Goal: Transaction & Acquisition: Purchase product/service

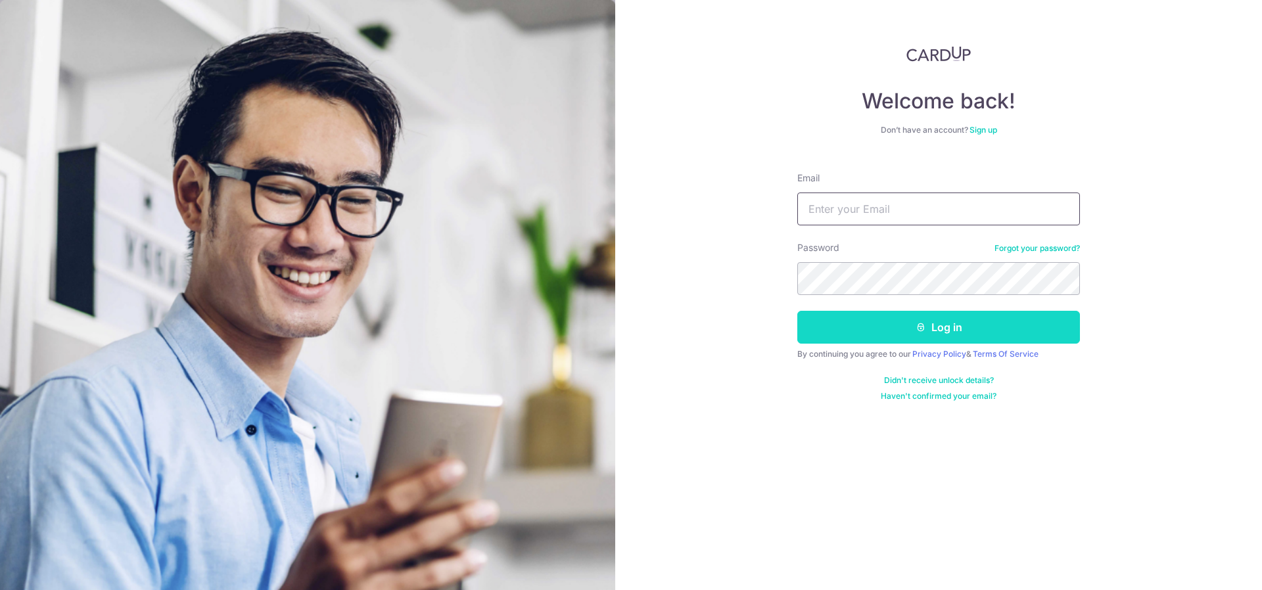
type input "tweyling@gmail.com"
click at [898, 323] on button "Log in" at bounding box center [938, 327] width 283 height 33
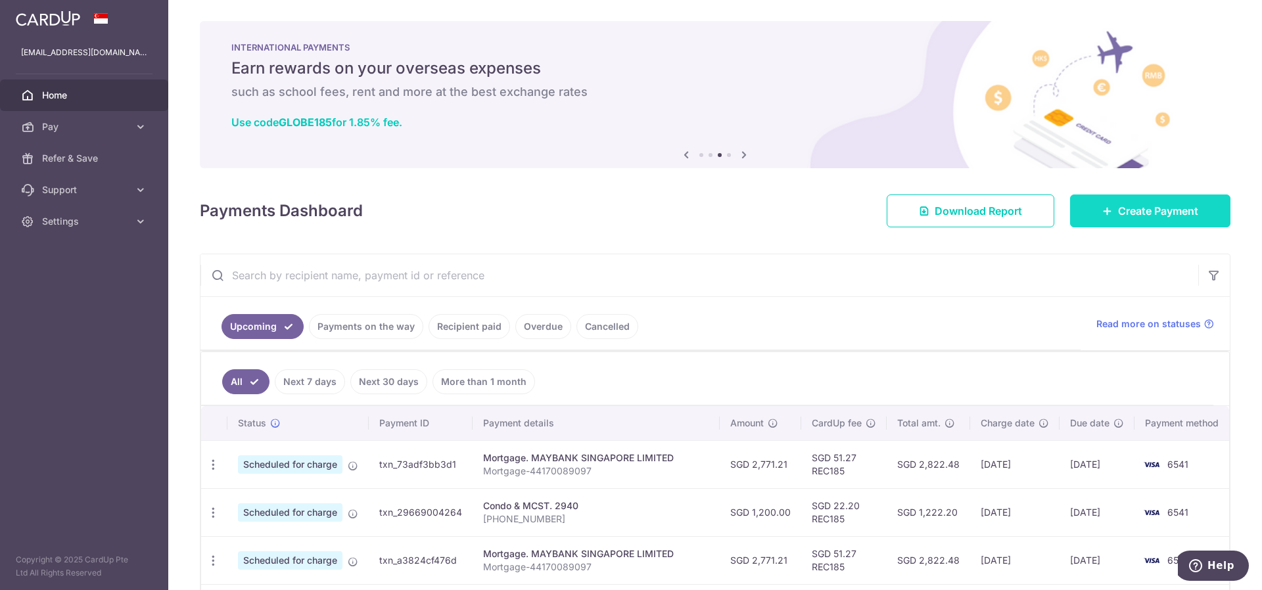
click at [1120, 195] on link "Create Payment" at bounding box center [1150, 211] width 160 height 33
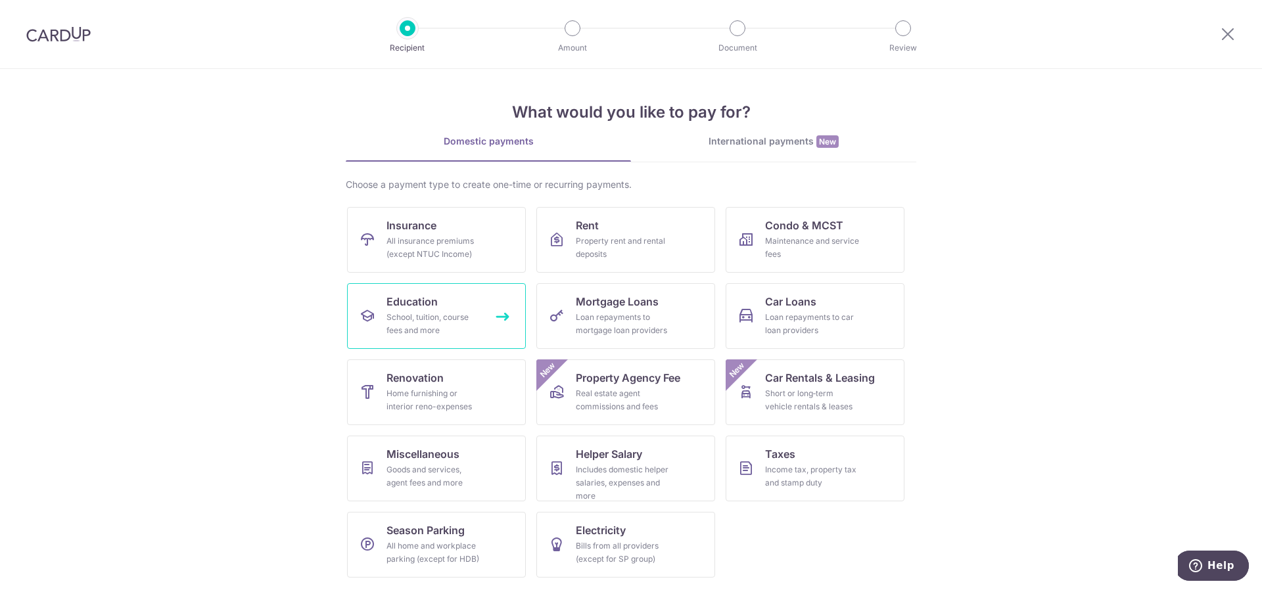
click at [419, 325] on div "School, tuition, course fees and more" at bounding box center [433, 324] width 95 height 26
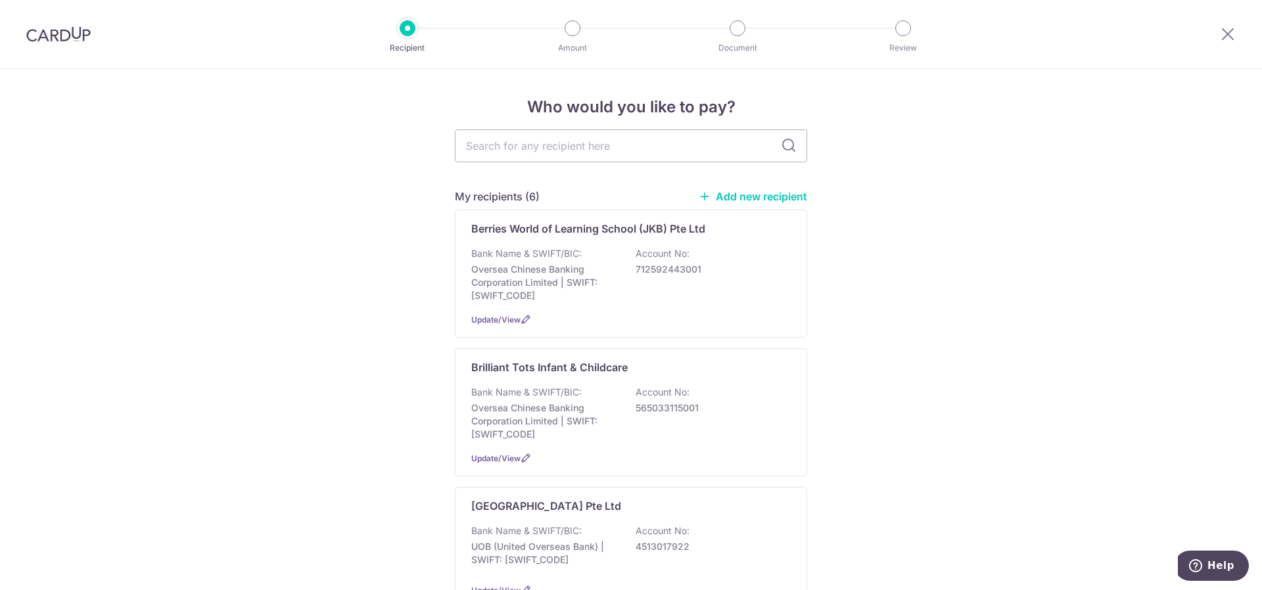
click at [622, 306] on div "Berries World of Learning School (JKB) Pte Ltd Bank Name & SWIFT/BIC: Oversea C…" at bounding box center [631, 274] width 352 height 128
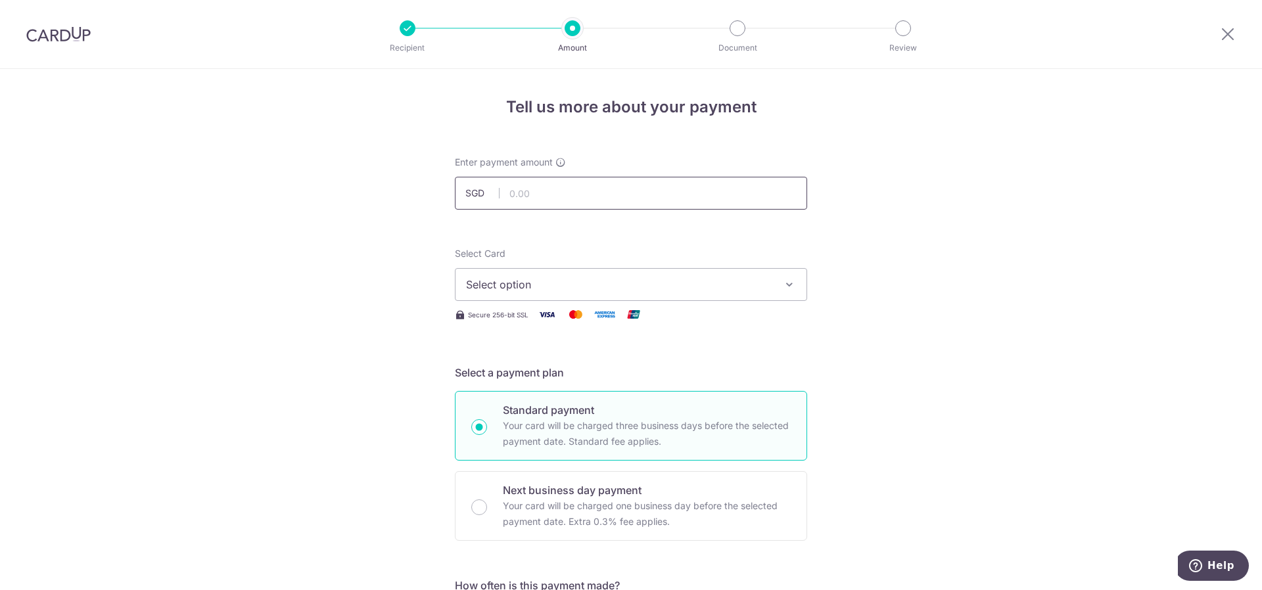
click at [599, 187] on input "text" at bounding box center [631, 193] width 352 height 33
drag, startPoint x: 1082, startPoint y: 397, endPoint x: 1054, endPoint y: 401, distance: 28.5
click at [566, 190] on input "text" at bounding box center [631, 193] width 352 height 33
type input "994.08"
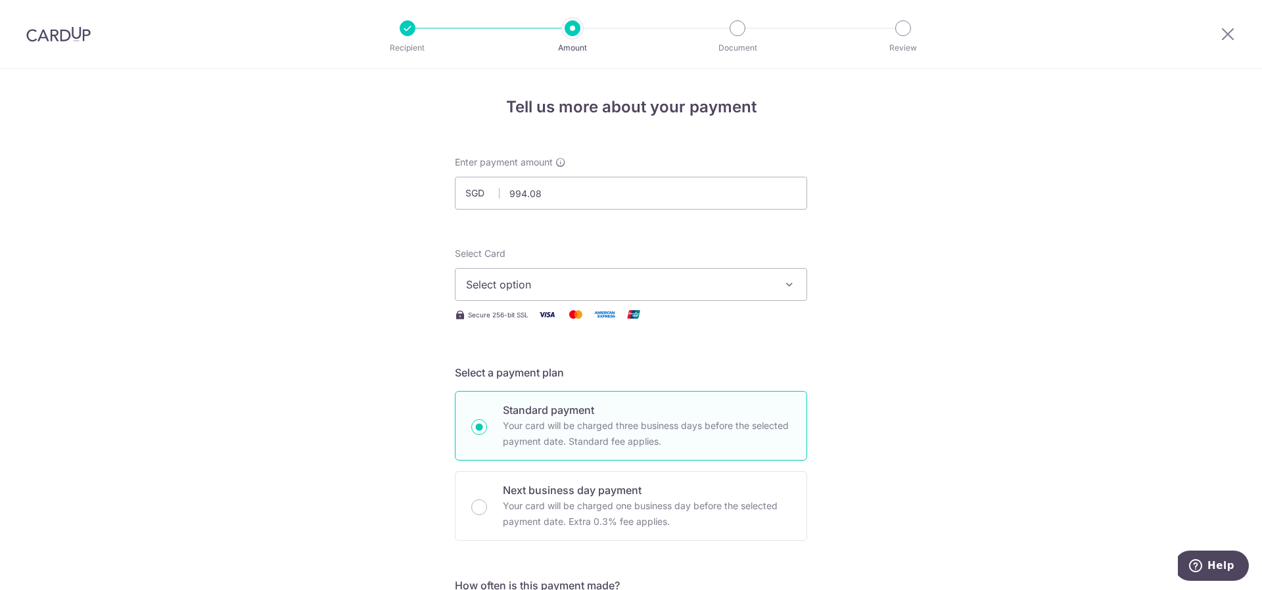
click at [490, 286] on span "Select option" at bounding box center [619, 285] width 306 height 16
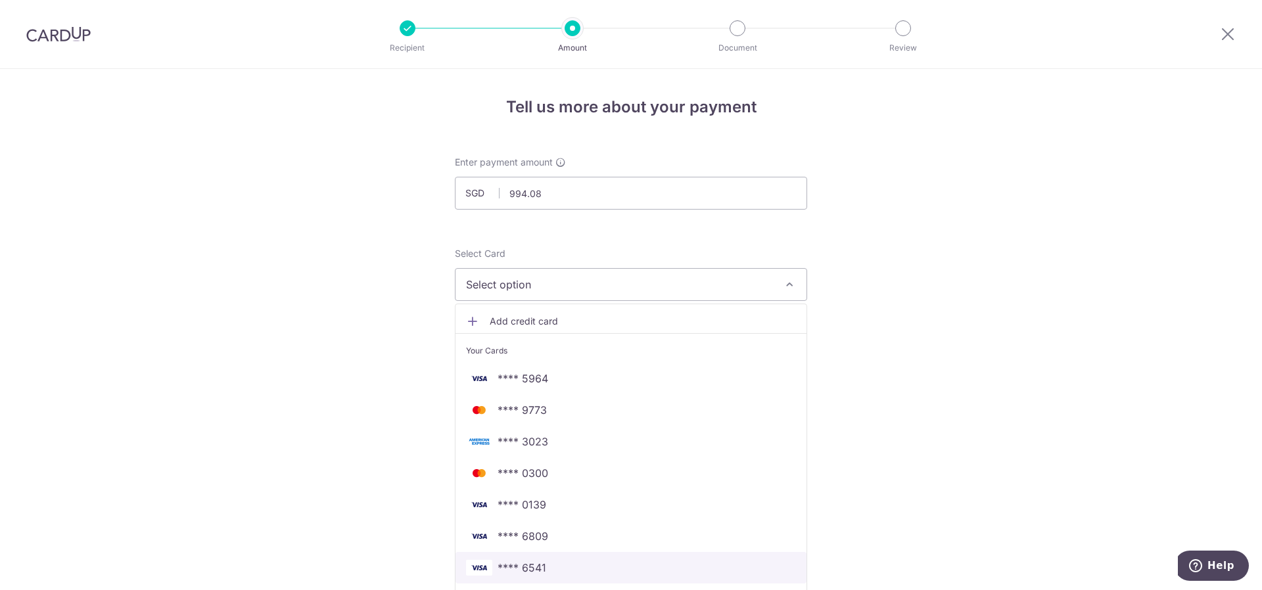
click at [511, 561] on span "**** 6541" at bounding box center [521, 568] width 49 height 16
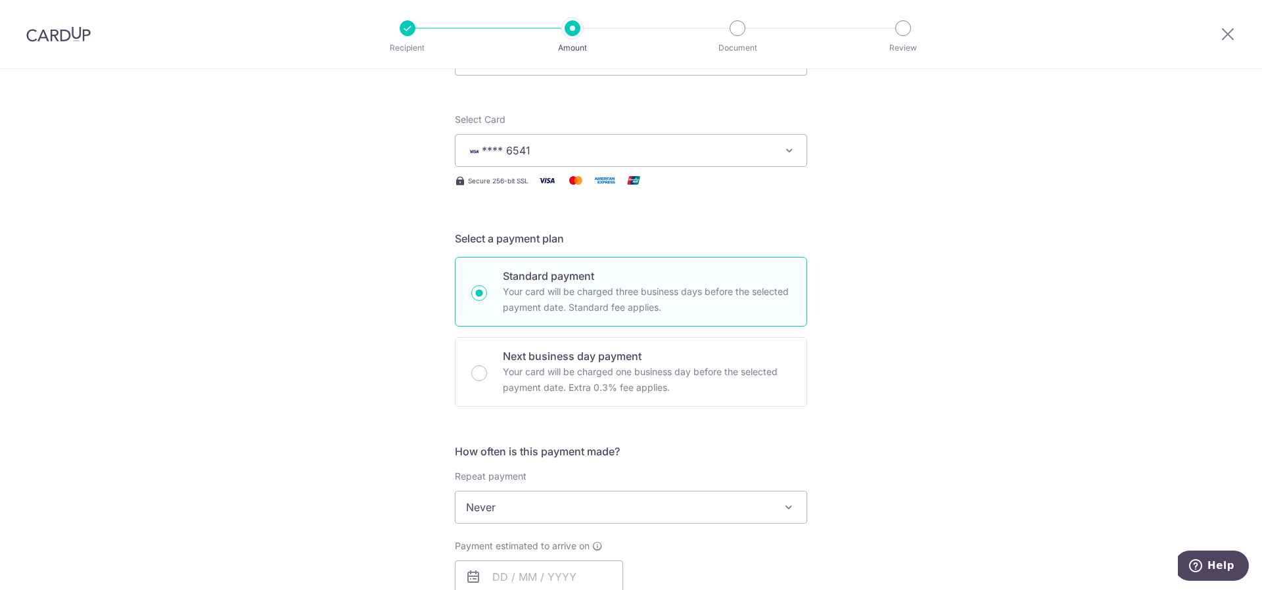
scroll to position [263, 0]
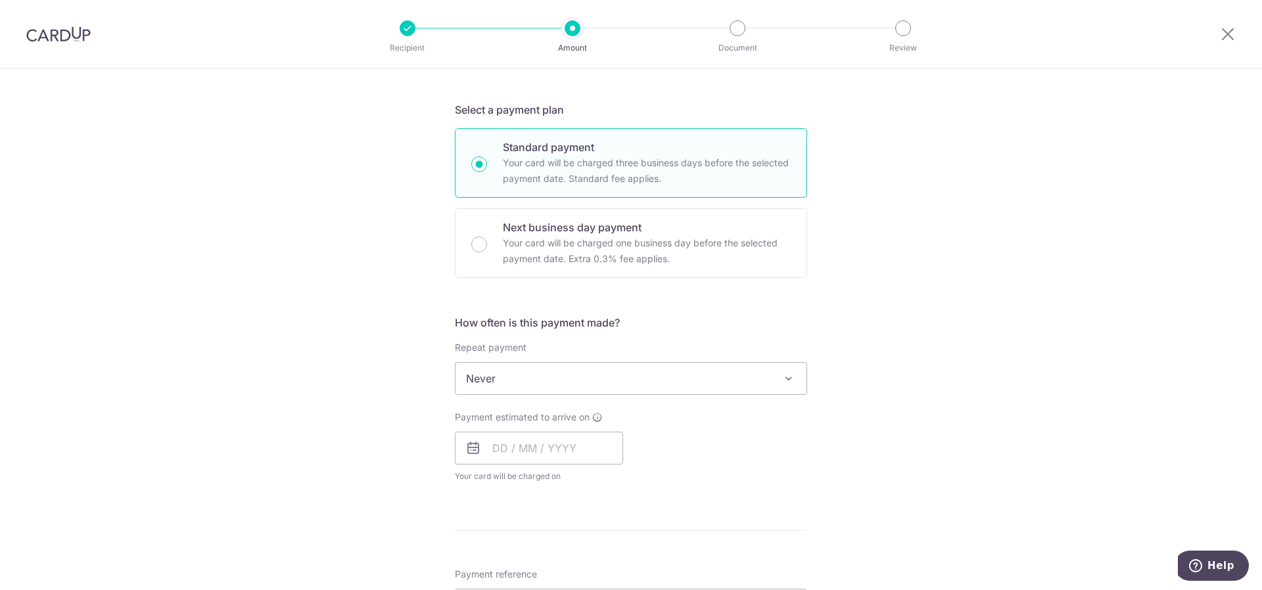
click at [541, 377] on span "Never" at bounding box center [630, 379] width 351 height 32
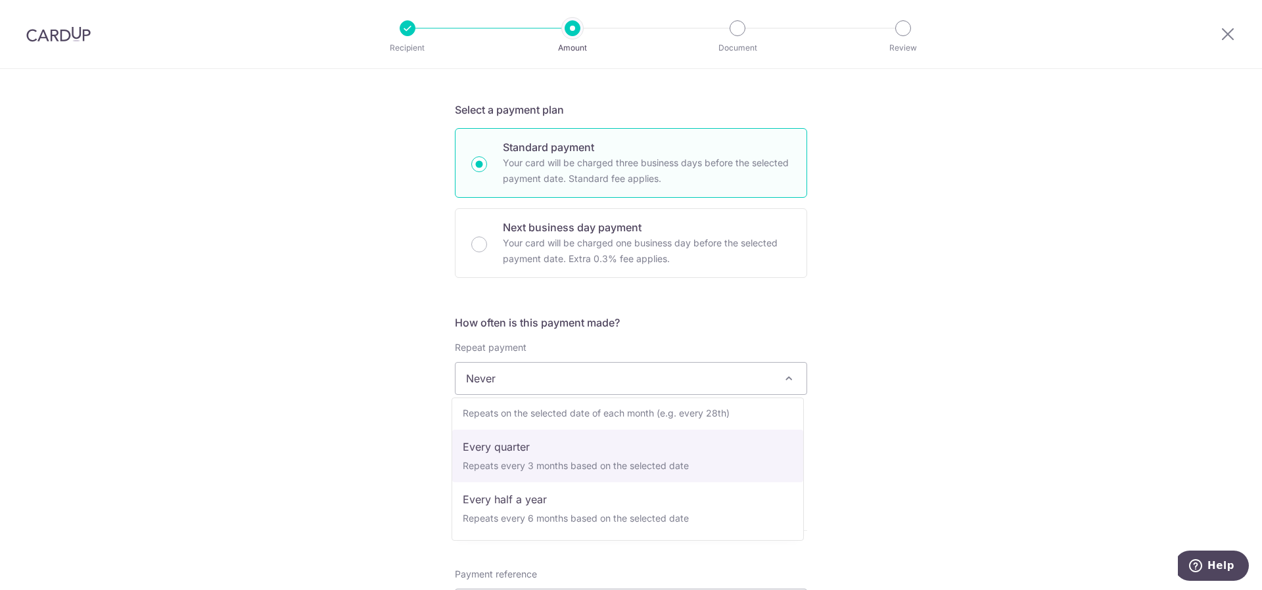
select select "4"
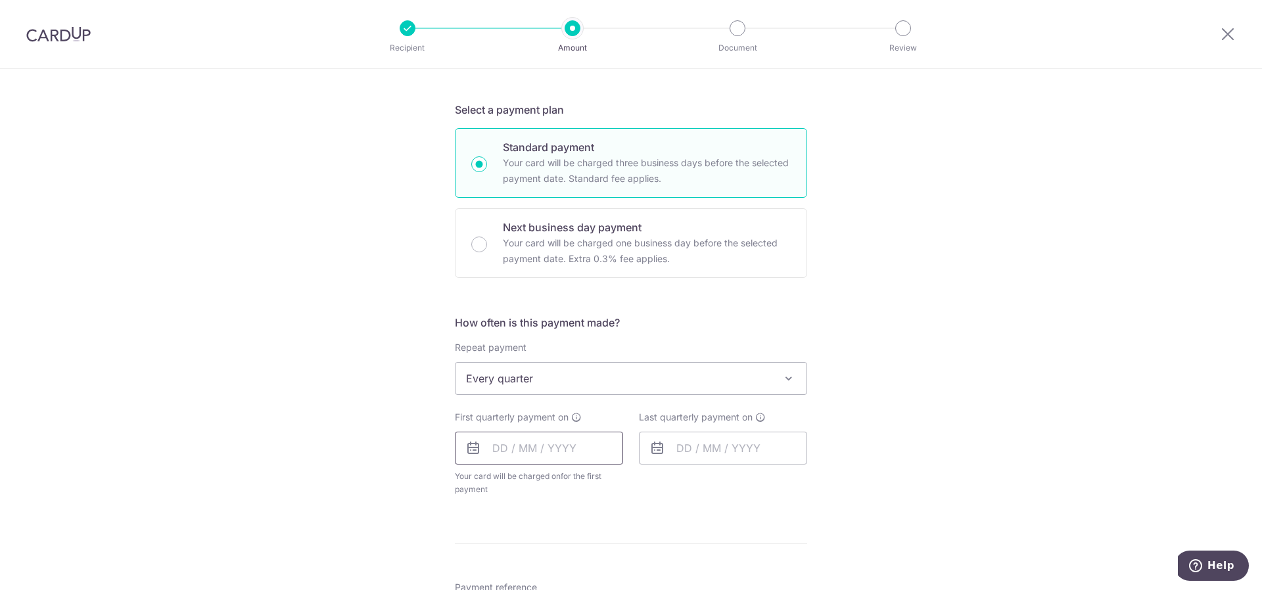
click at [494, 451] on input "text" at bounding box center [539, 448] width 168 height 33
click at [295, 502] on div "Tell us more about your payment Enter payment amount SGD 994.08 994.08 Select C…" at bounding box center [631, 407] width 1262 height 1202
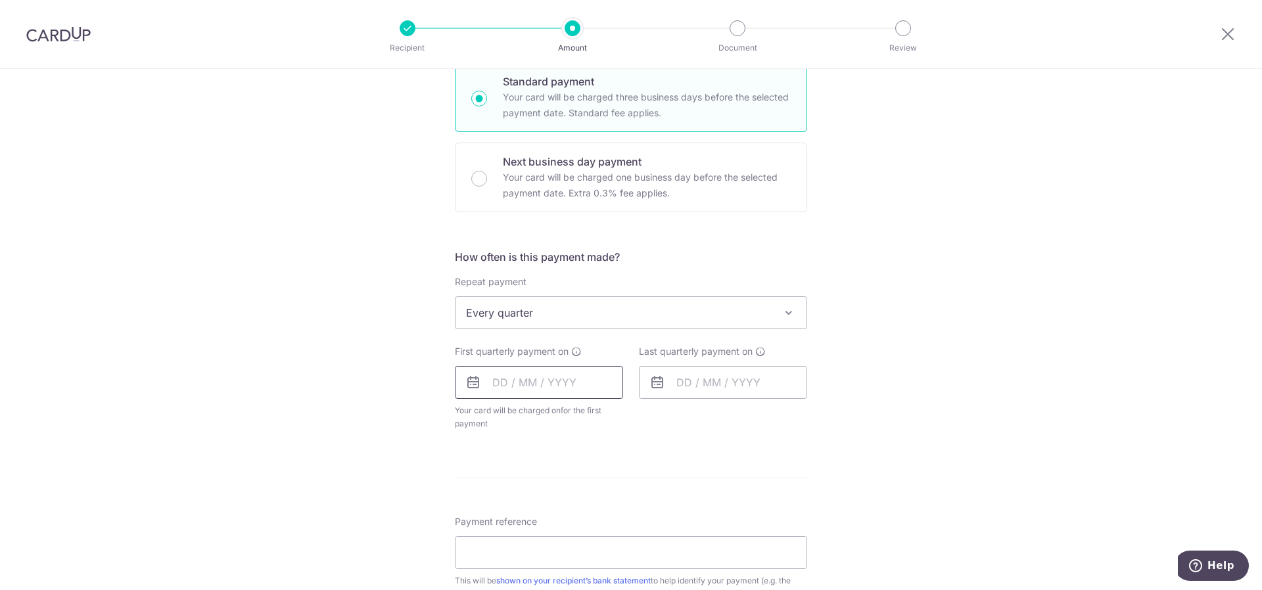
click at [497, 371] on input "text" at bounding box center [539, 382] width 168 height 33
click at [582, 529] on link "16" at bounding box center [586, 528] width 21 height 21
type input "16/10/2025"
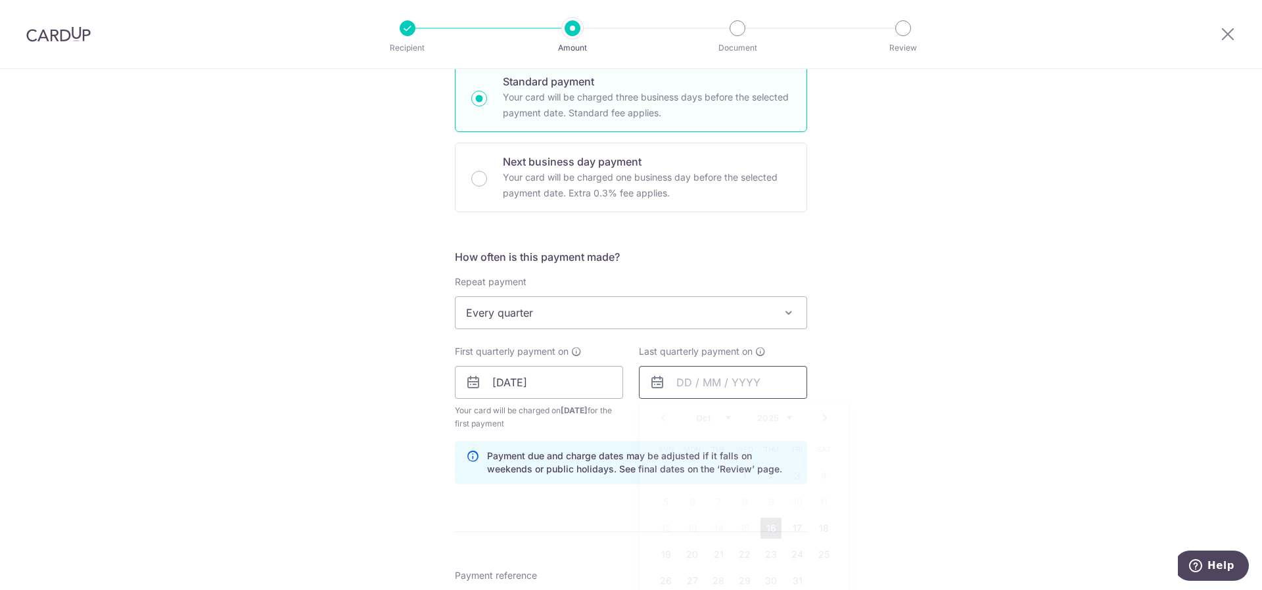
click at [675, 375] on input "text" at bounding box center [723, 382] width 168 height 33
click at [758, 417] on select "2025 2026 2027 2028 2029 2030 2031 2032 2033 2034 2035" at bounding box center [774, 418] width 35 height 11
click at [716, 420] on select "Jan Feb Mar Apr May Jun Jul Aug Sep Oct Nov Dec" at bounding box center [713, 418] width 35 height 11
click at [584, 304] on span "Every quarter" at bounding box center [630, 313] width 351 height 32
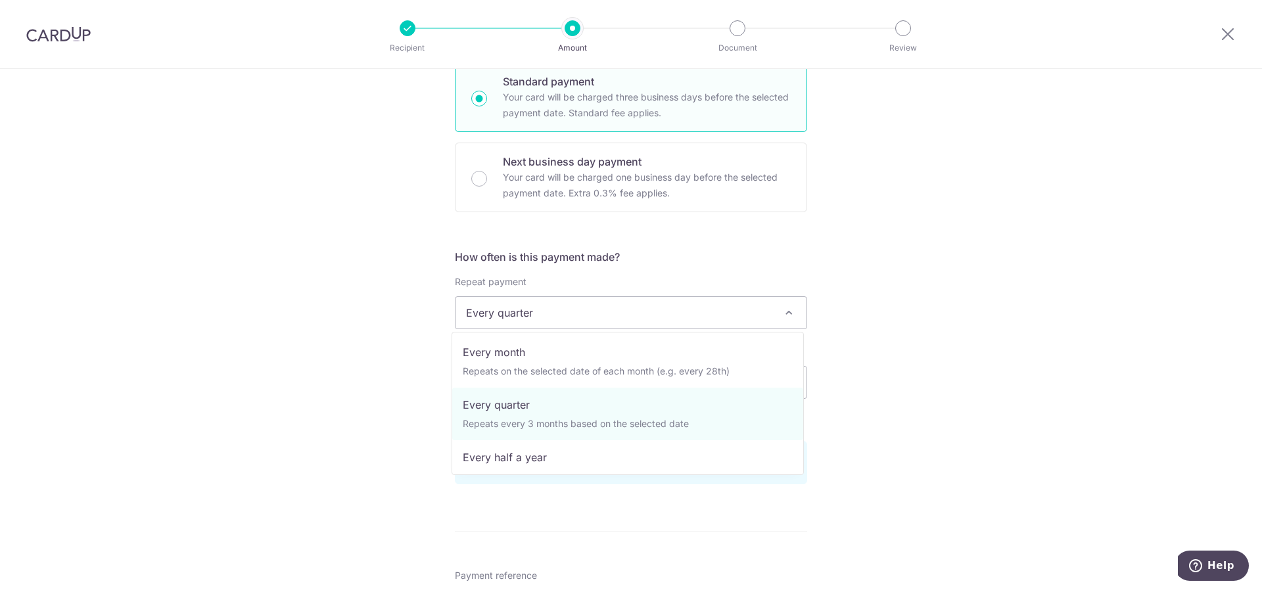
scroll to position [131, 0]
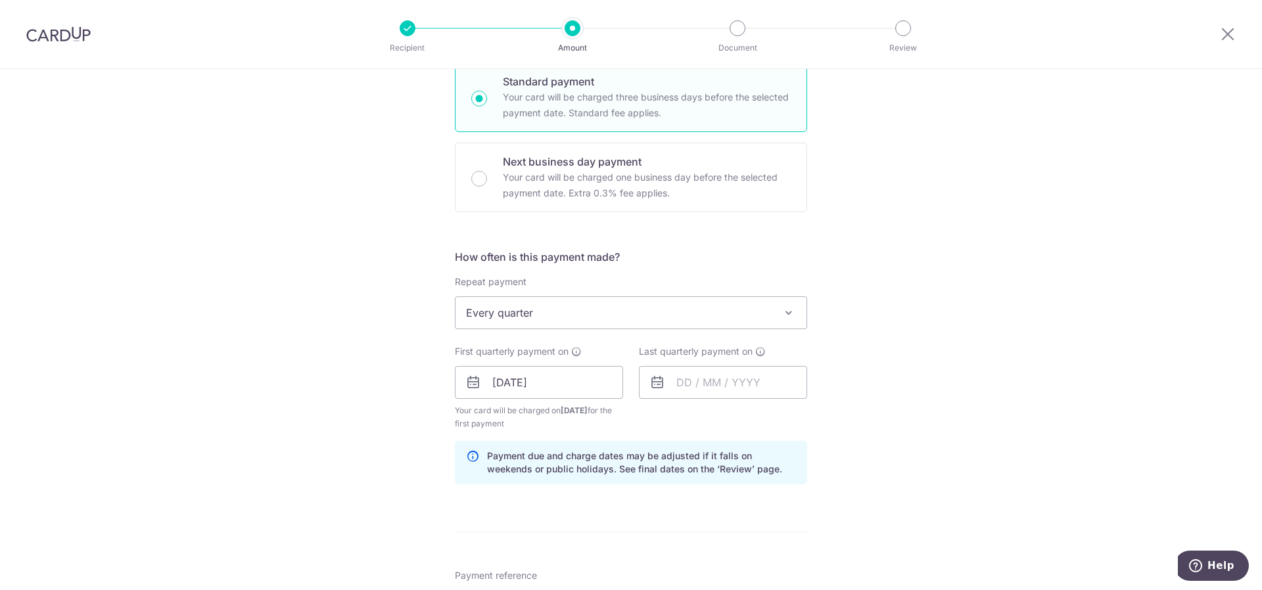
click at [295, 421] on div "Tell us more about your payment Enter payment amount SGD 994.08 994.08 Select C…" at bounding box center [631, 368] width 1262 height 1256
click at [687, 384] on input "text" at bounding box center [723, 382] width 168 height 33
click at [715, 423] on div "Oct Nov Dec 2025 2026 2027 2028 2029 2030 2031 2032 2033 2034 2035" at bounding box center [744, 418] width 96 height 11
click at [718, 419] on select "Oct Nov Dec" at bounding box center [713, 418] width 35 height 11
click at [771, 416] on select "2025 2026 2027 2028 2029 2030 2031 2032 2033 2034 2035" at bounding box center [774, 418] width 35 height 11
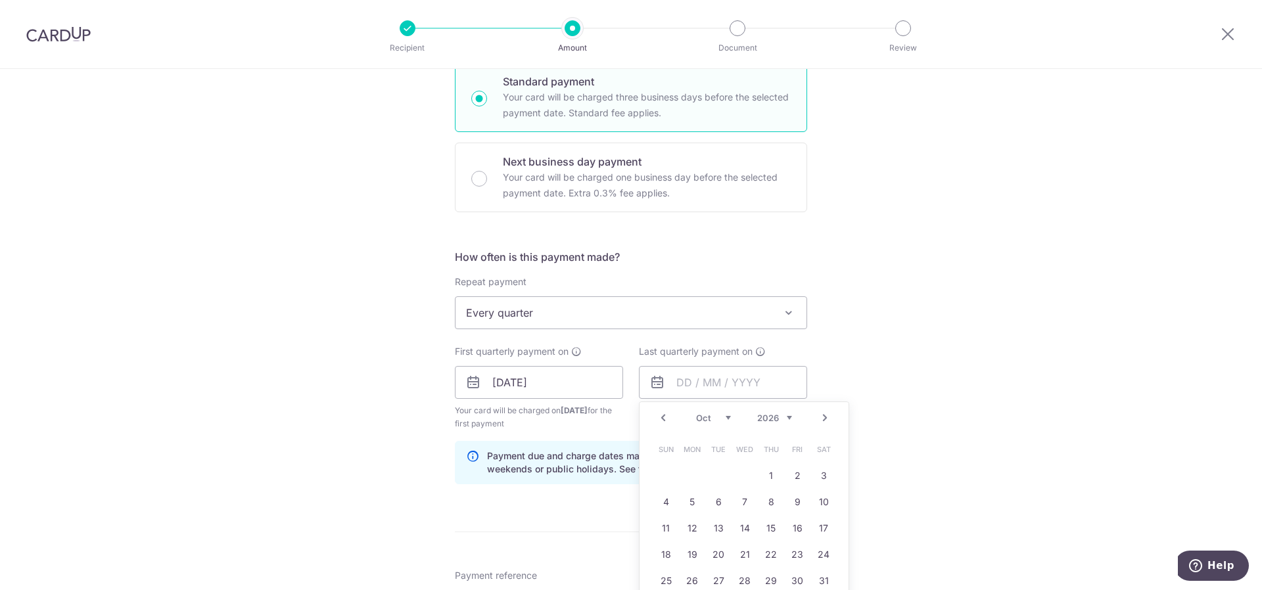
click at [708, 415] on select "Jan Feb Mar Apr May Jun Jul Aug Sep Oct Nov Dec" at bounding box center [713, 418] width 35 height 11
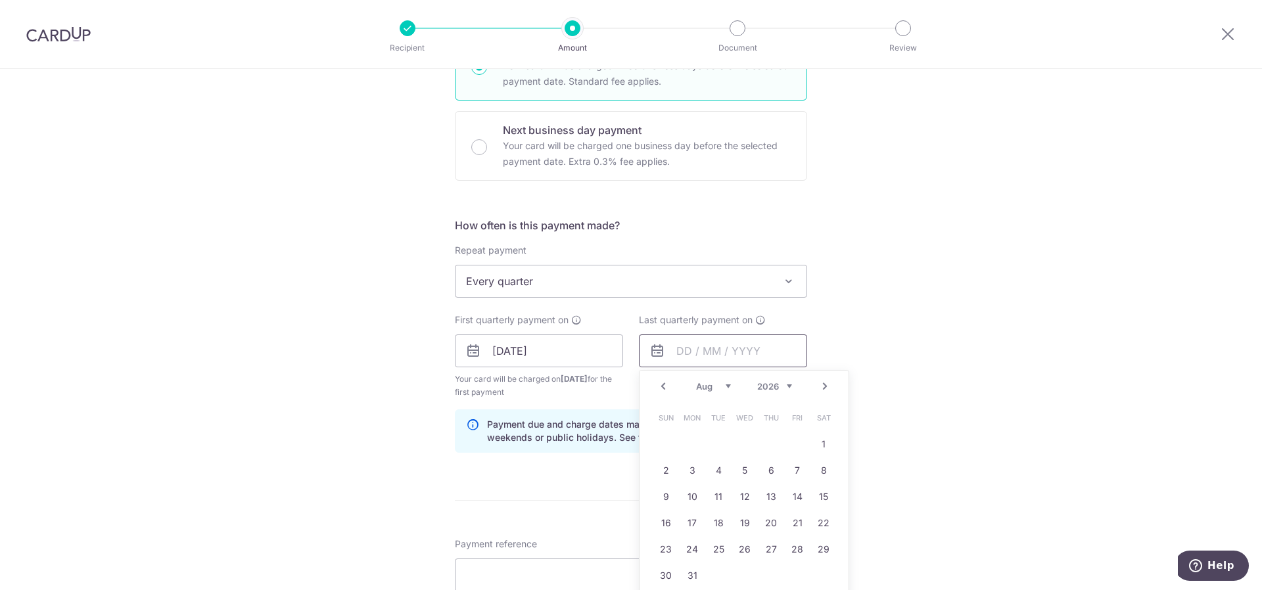
scroll to position [394, 0]
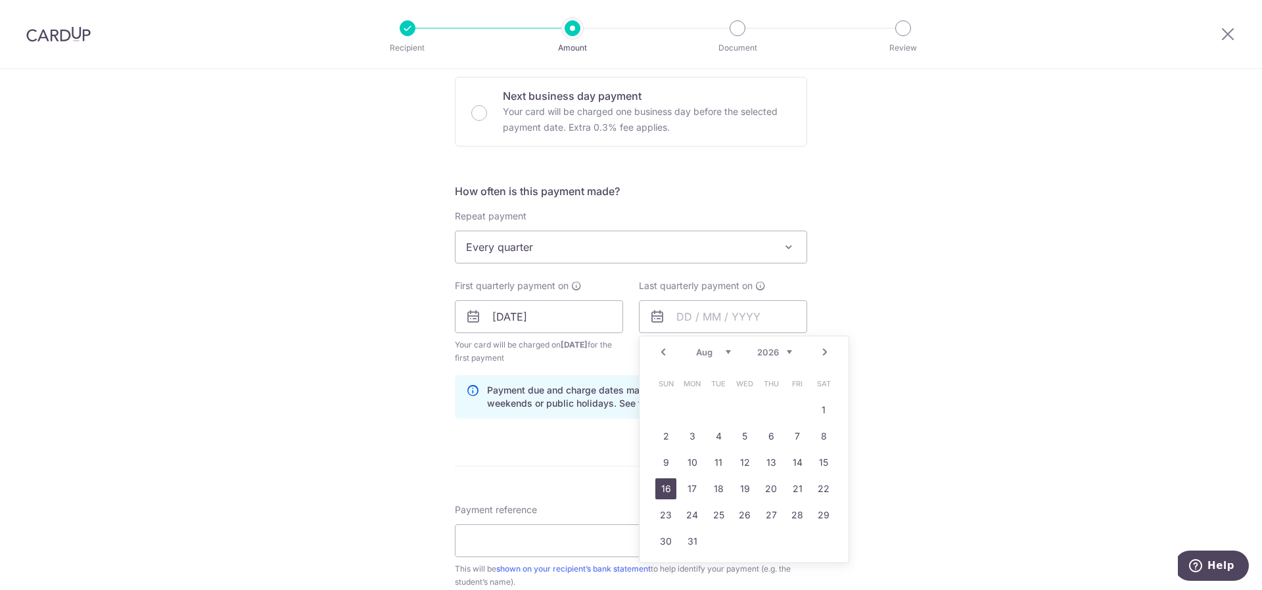
click at [664, 490] on link "16" at bounding box center [665, 488] width 21 height 21
type input "16/08/2026"
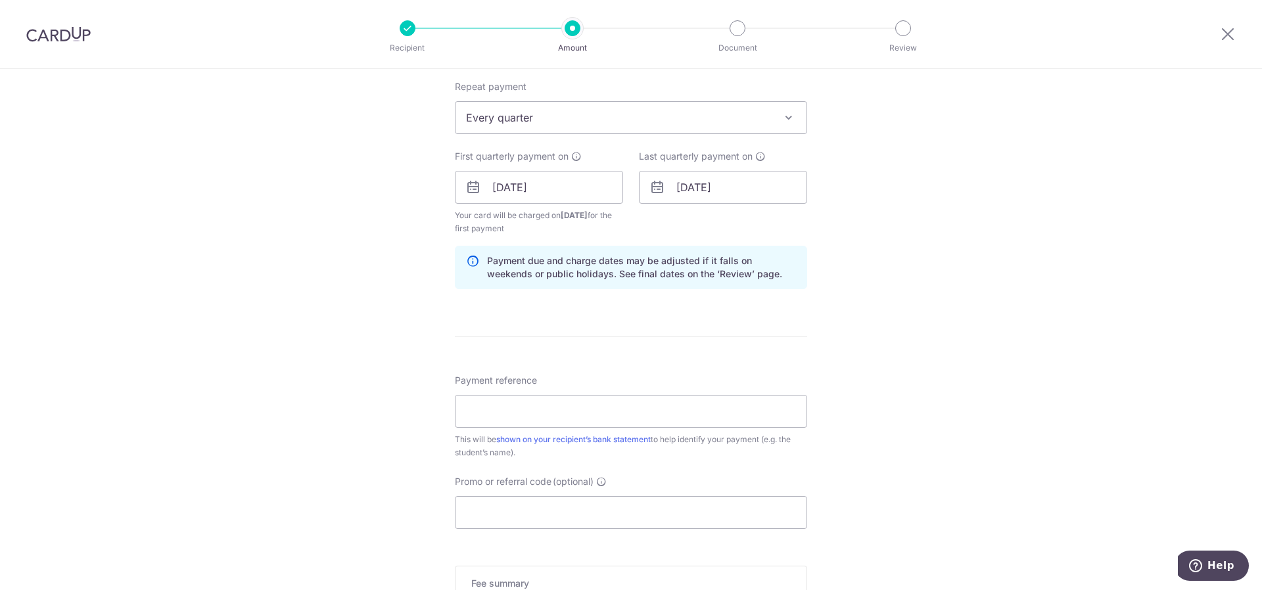
scroll to position [526, 0]
click at [560, 413] on input "Payment reference" at bounding box center [631, 409] width 352 height 33
drag, startPoint x: 564, startPoint y: 409, endPoint x: 506, endPoint y: 407, distance: 58.5
click at [506, 407] on input "K22569 98157971" at bounding box center [631, 409] width 352 height 33
drag, startPoint x: 562, startPoint y: 409, endPoint x: 604, endPoint y: 407, distance: 42.1
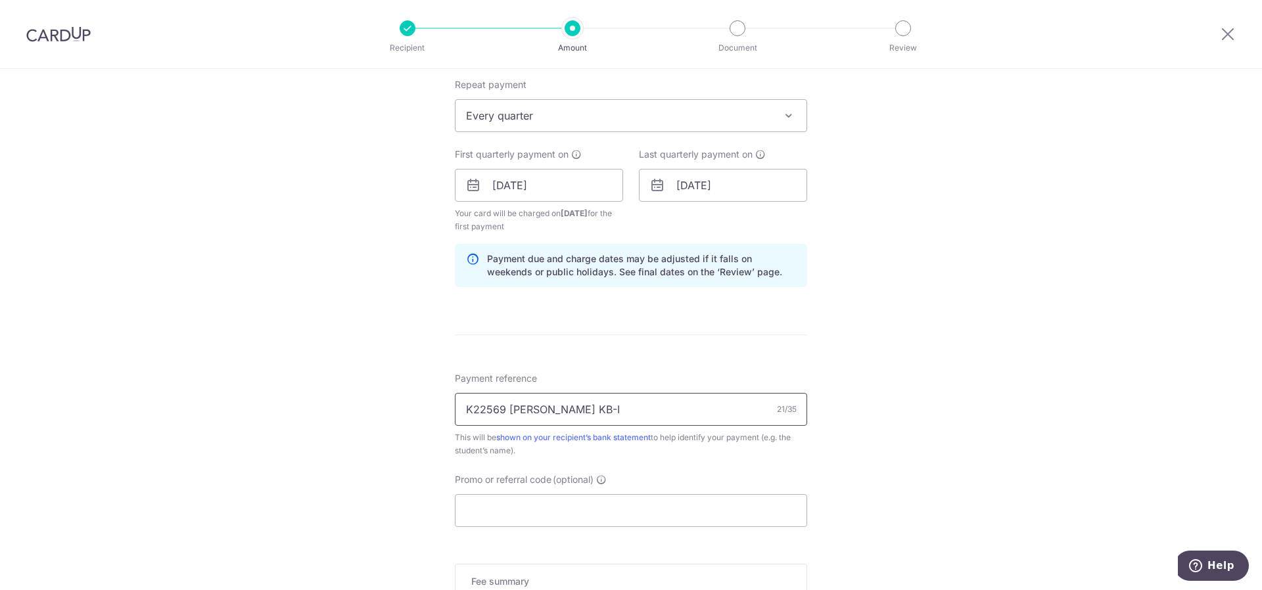
click at [604, 407] on input "K22569 Javen Gan KB-I" at bounding box center [631, 409] width 352 height 33
click at [865, 267] on div "Tell us more about your payment Enter payment amount SGD 994.08 994.08 Select C…" at bounding box center [631, 171] width 1262 height 1256
click at [622, 414] on input "K22569 Javen Gan KB-I25" at bounding box center [631, 409] width 352 height 33
type input "K22569 Javen Gan KB-I25002268"
click at [492, 505] on input "Promo or referral code (optional)" at bounding box center [631, 510] width 352 height 33
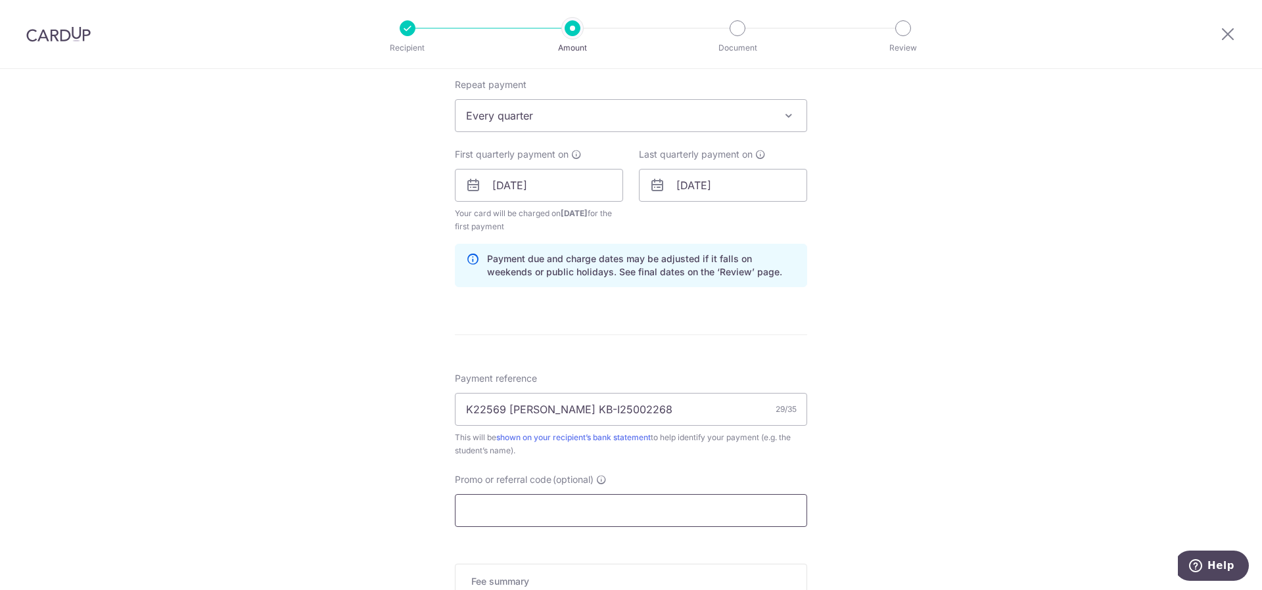
paste input "REC185"
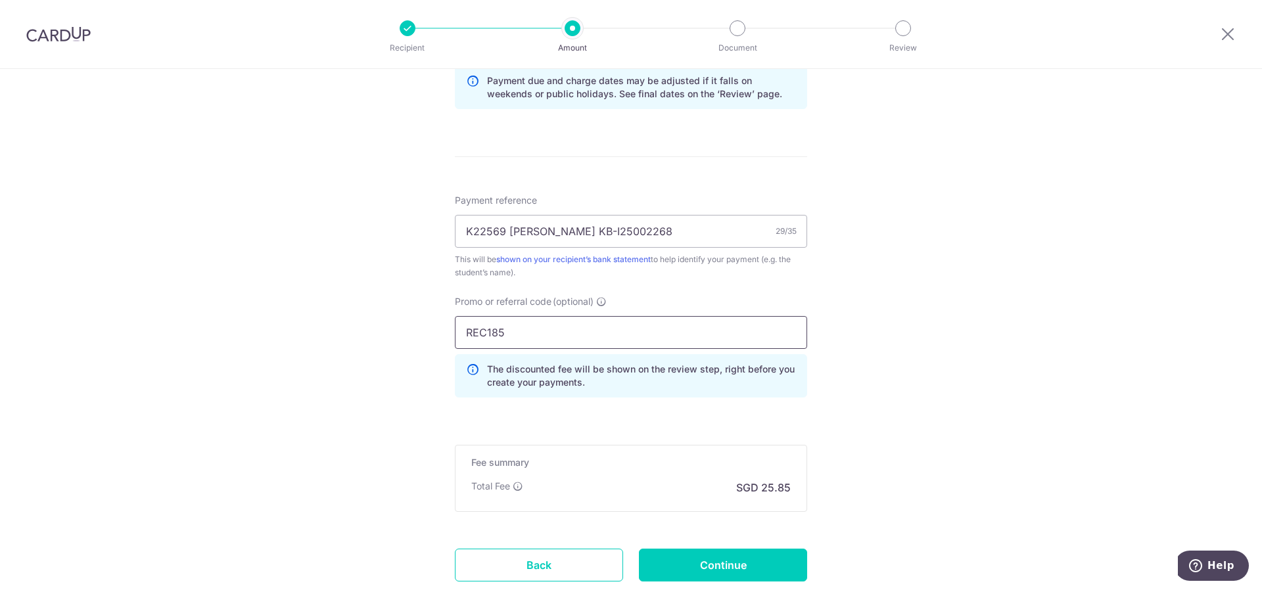
scroll to position [723, 0]
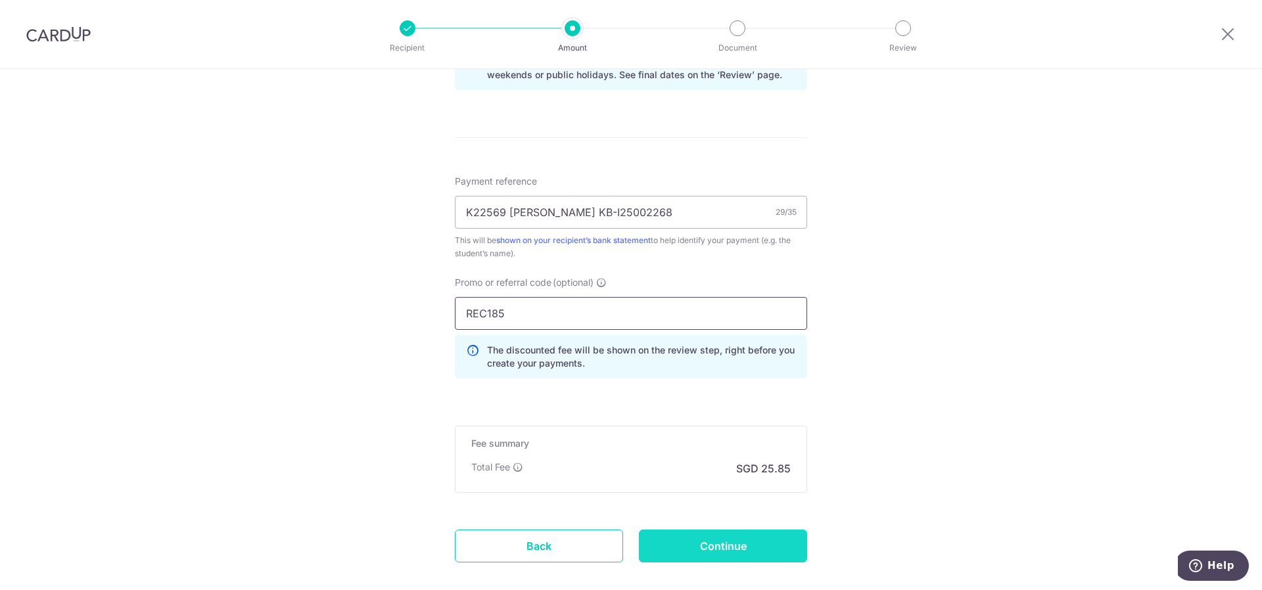
type input "REC185"
click at [753, 553] on input "Continue" at bounding box center [723, 546] width 168 height 33
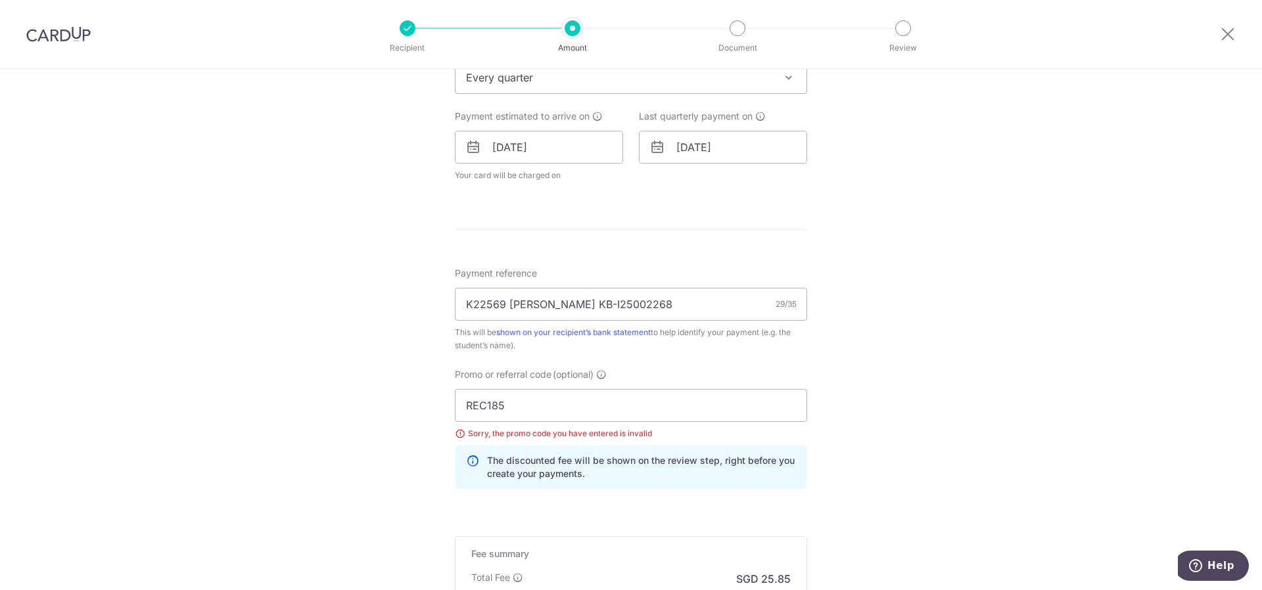
scroll to position [548, 0]
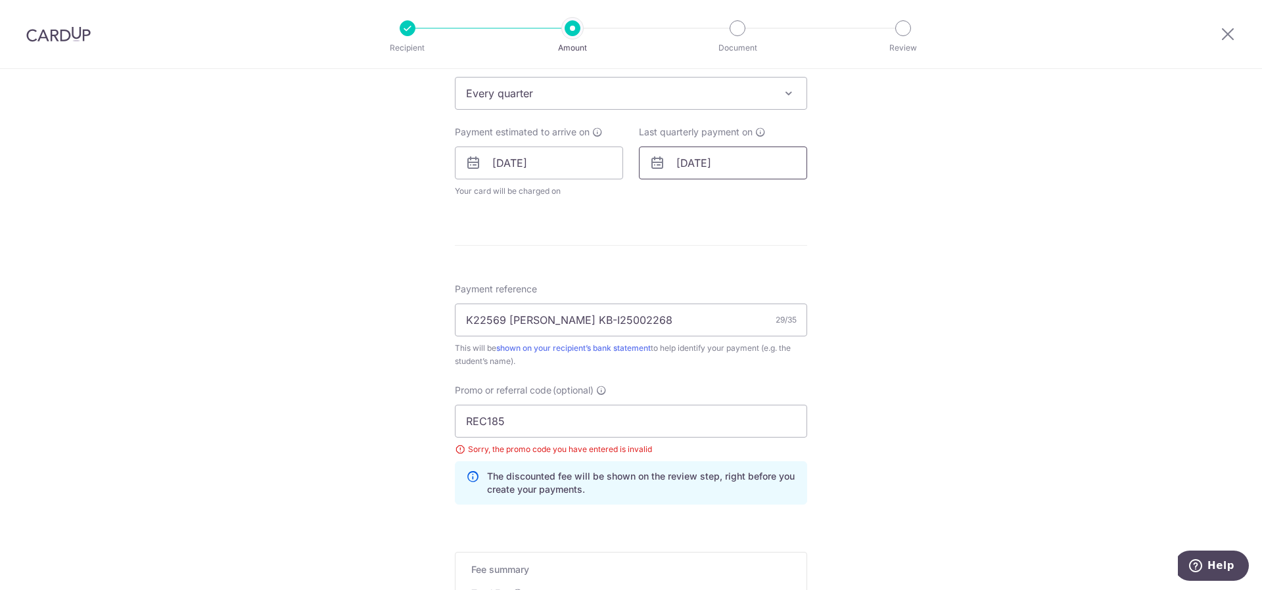
click at [685, 158] on input "16/08/2026" at bounding box center [723, 163] width 168 height 33
click at [704, 198] on select "Jan Feb Mar Apr May Jun Jul Aug Sep Oct Nov Dec" at bounding box center [713, 198] width 35 height 11
click at [664, 335] on link "18" at bounding box center [665, 335] width 21 height 21
type input "[DATE]"
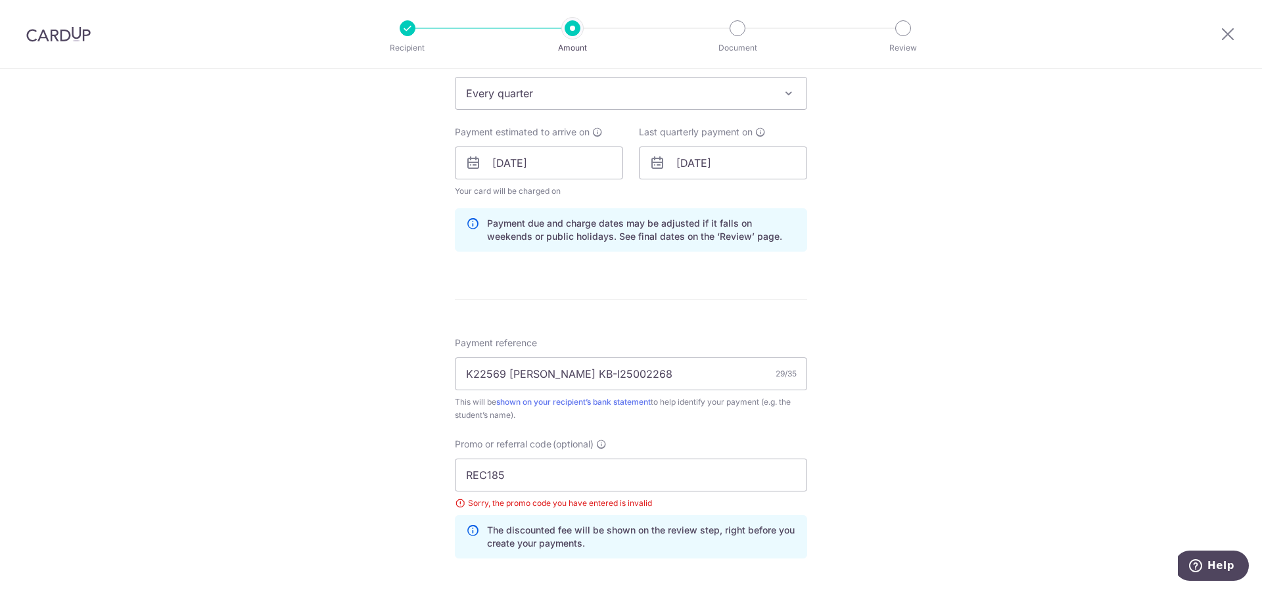
click at [907, 288] on div "Tell us more about your payment Enter payment amount SGD 994.08 994.08 Select C…" at bounding box center [631, 181] width 1262 height 1320
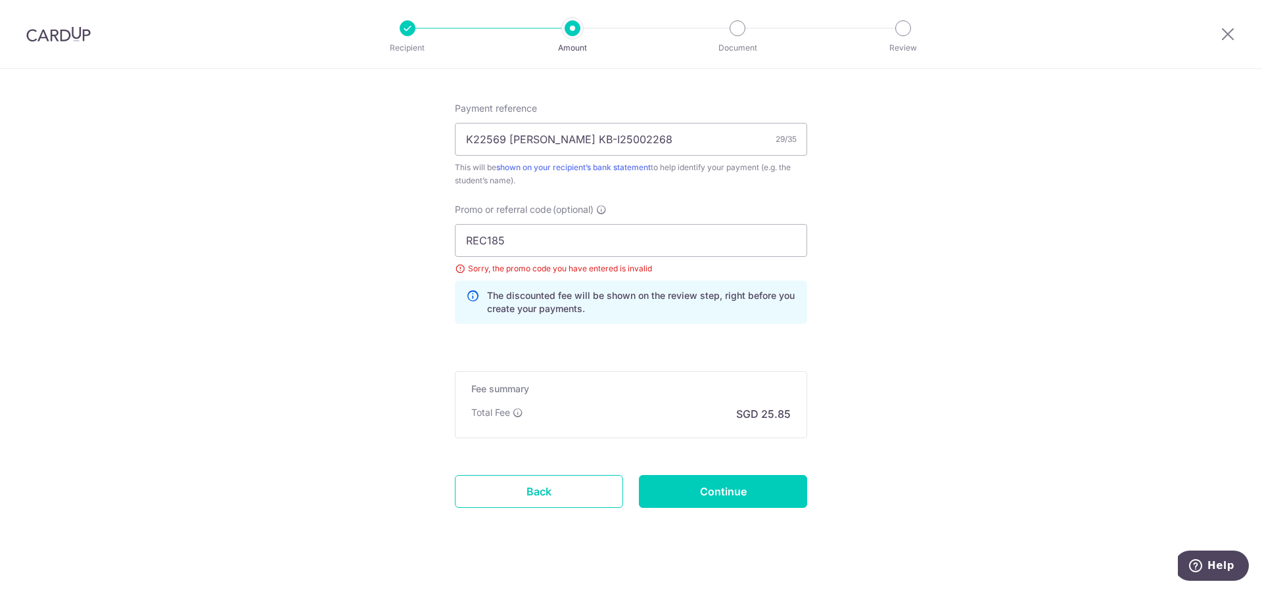
scroll to position [799, 0]
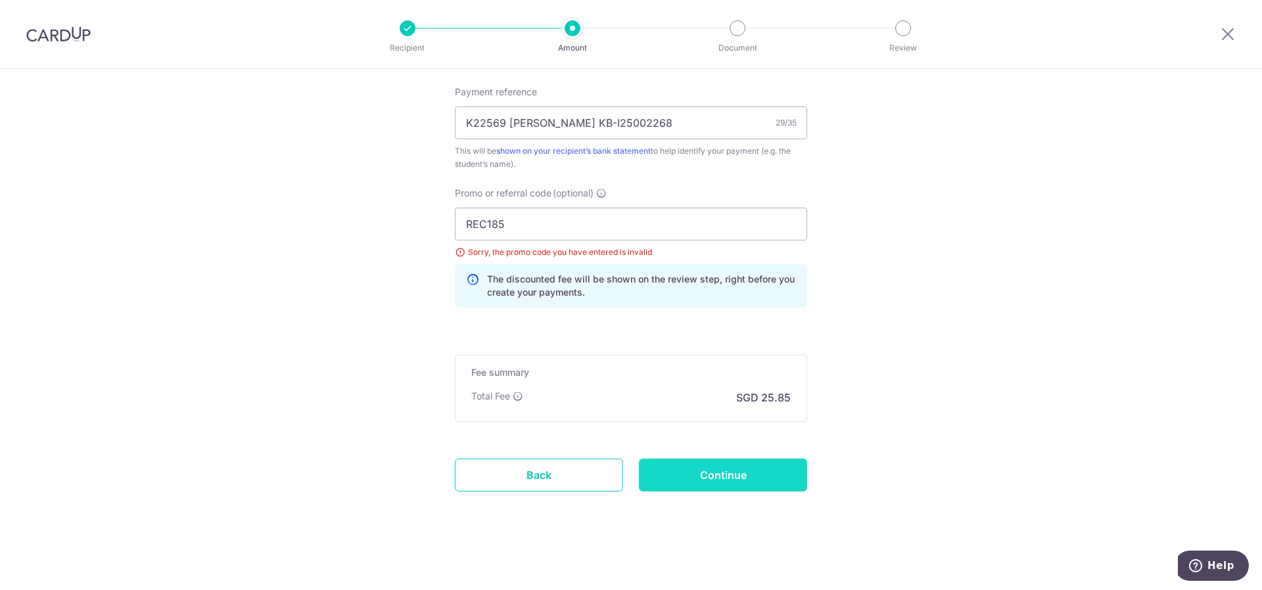
click at [694, 477] on input "Continue" at bounding box center [723, 475] width 168 height 33
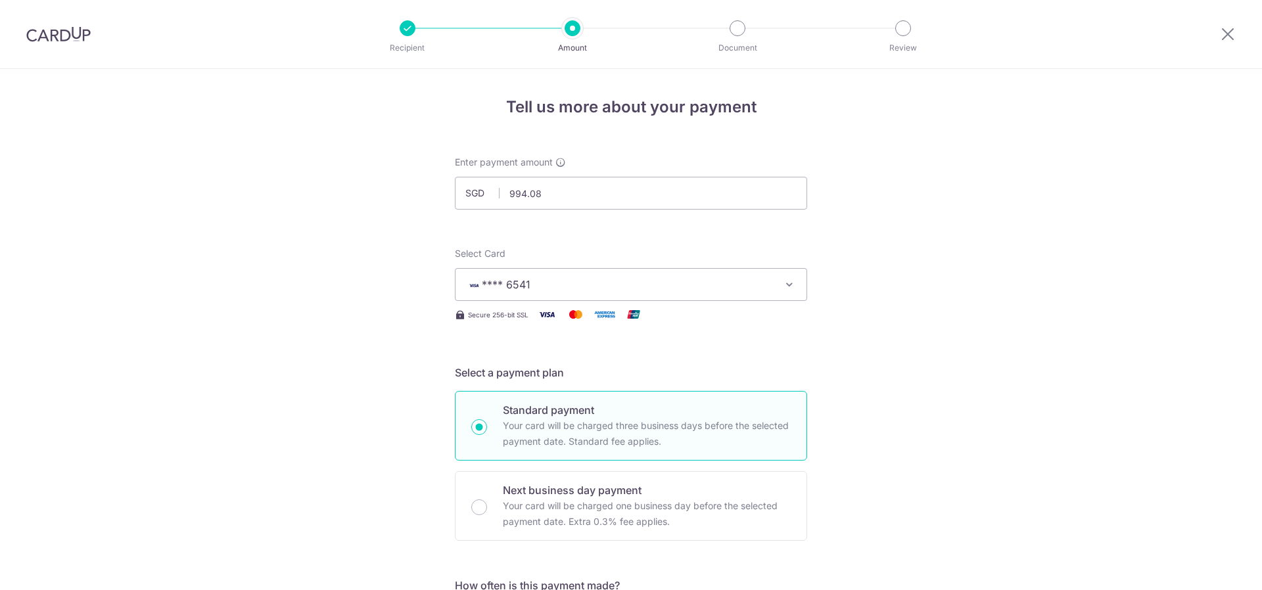
scroll to position [745, 0]
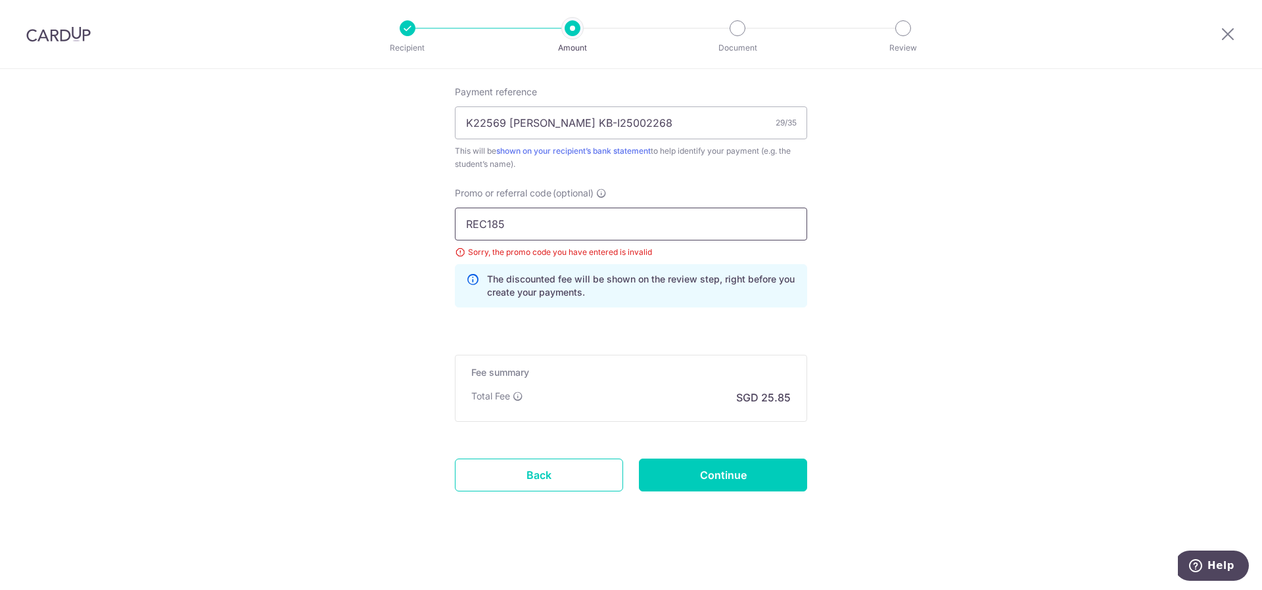
drag, startPoint x: 532, startPoint y: 210, endPoint x: 323, endPoint y: 189, distance: 209.3
click at [559, 478] on link "Back" at bounding box center [539, 475] width 168 height 33
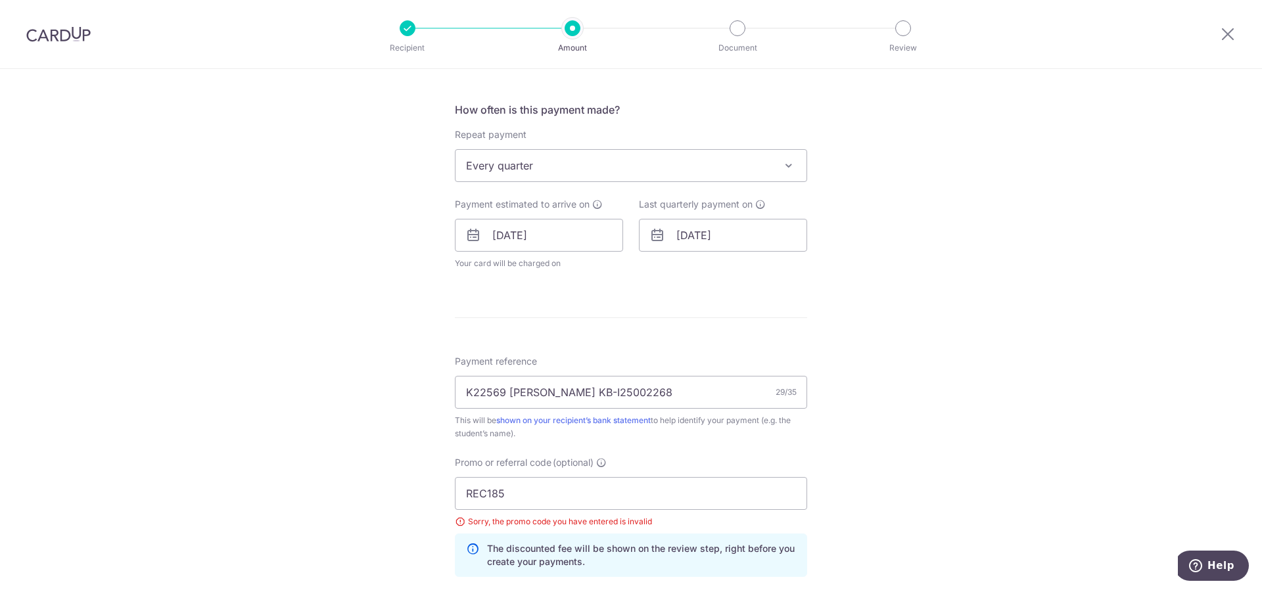
scroll to position [417, 0]
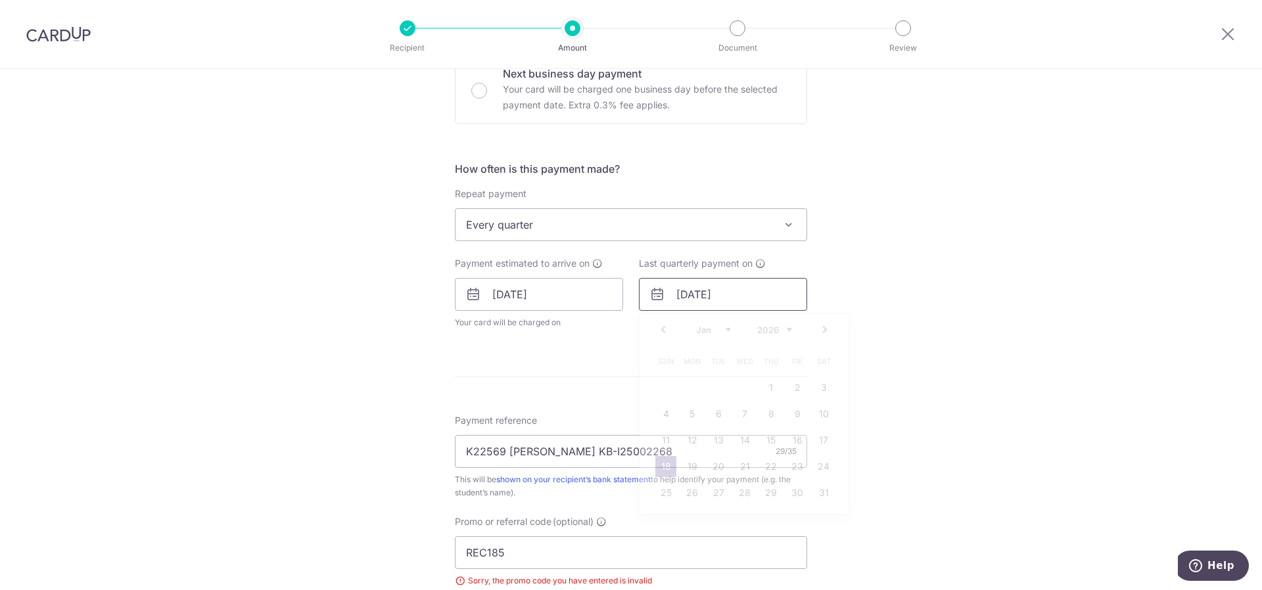
click at [691, 296] on input "18/01/2026" at bounding box center [723, 294] width 168 height 33
click at [817, 492] on link "31" at bounding box center [823, 492] width 21 height 21
type input "[DATE]"
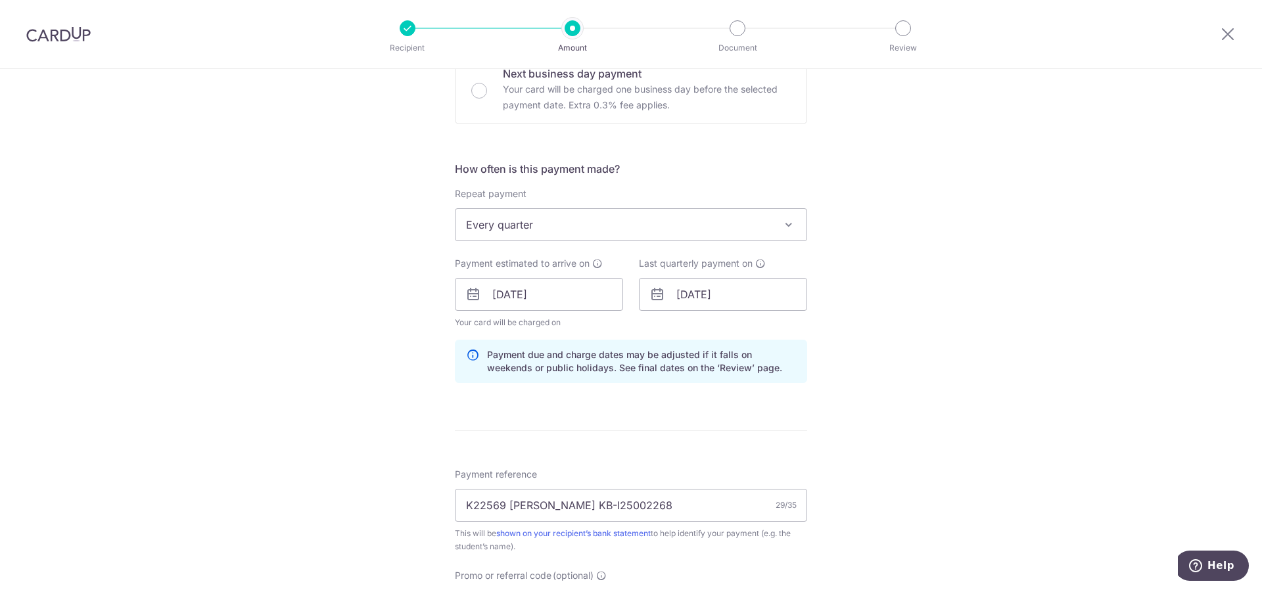
click at [865, 386] on div "Tell us more about your payment Enter payment amount SGD 994.08 994.08 Select C…" at bounding box center [631, 312] width 1262 height 1320
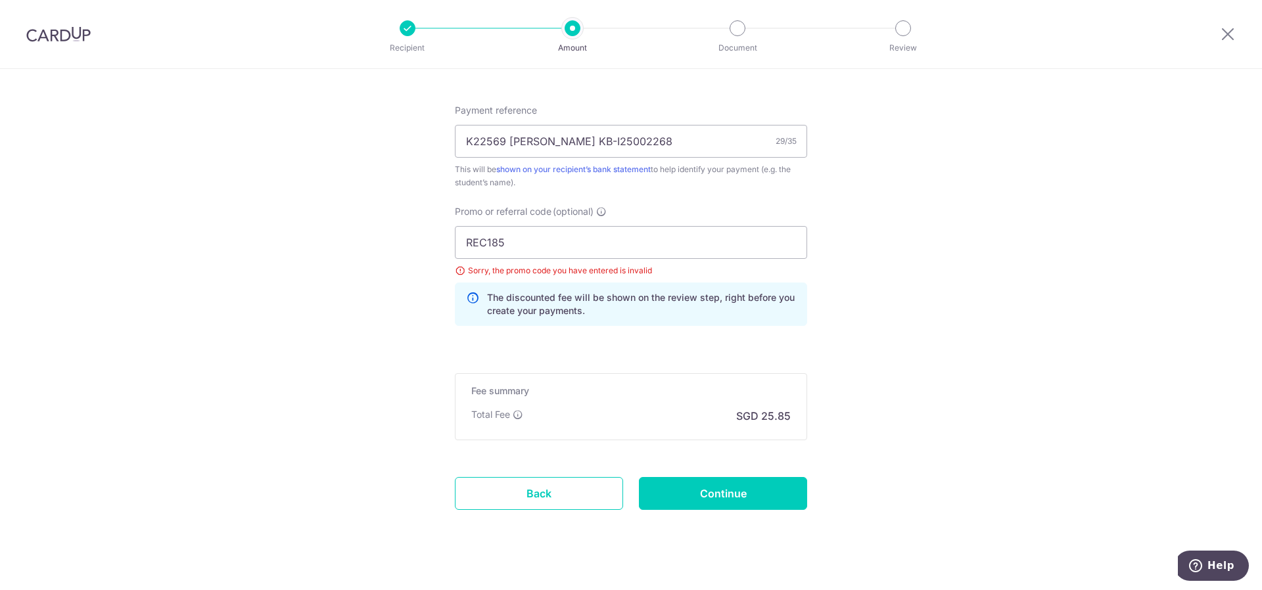
scroll to position [799, 0]
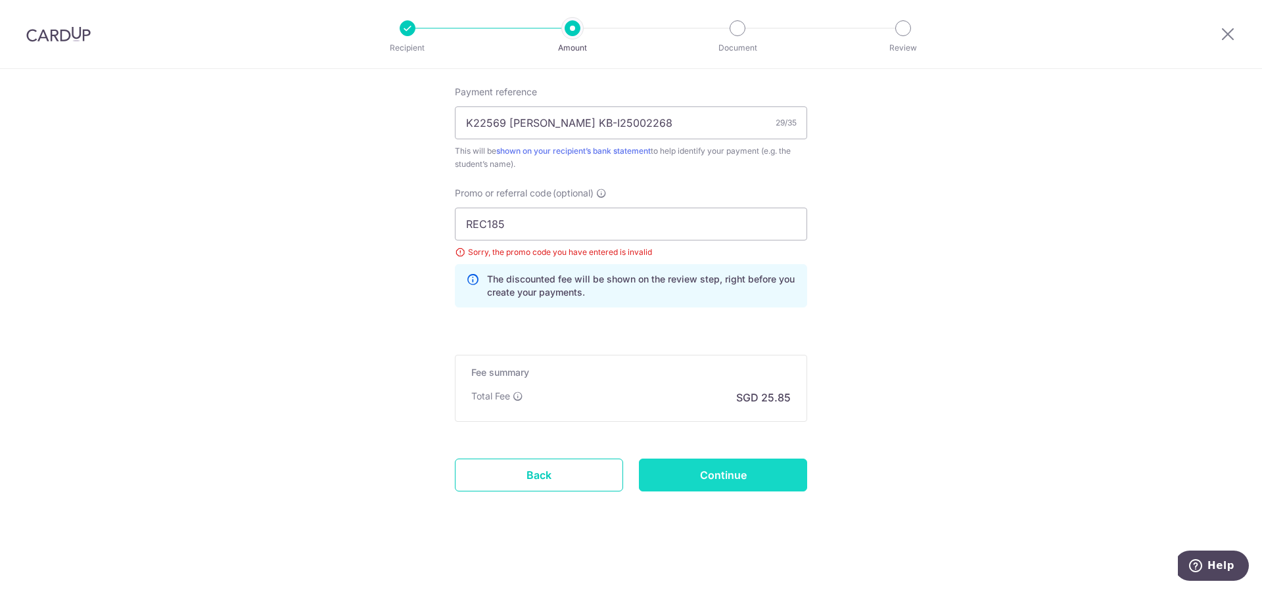
click at [739, 478] on input "Continue" at bounding box center [723, 475] width 168 height 33
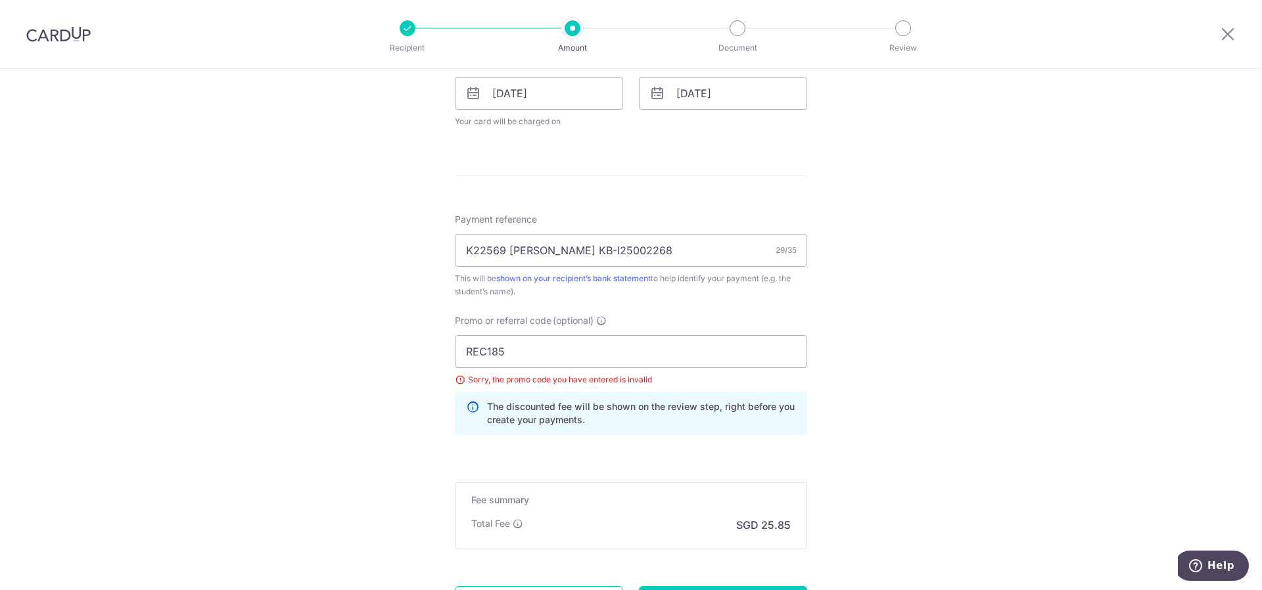
scroll to position [614, 0]
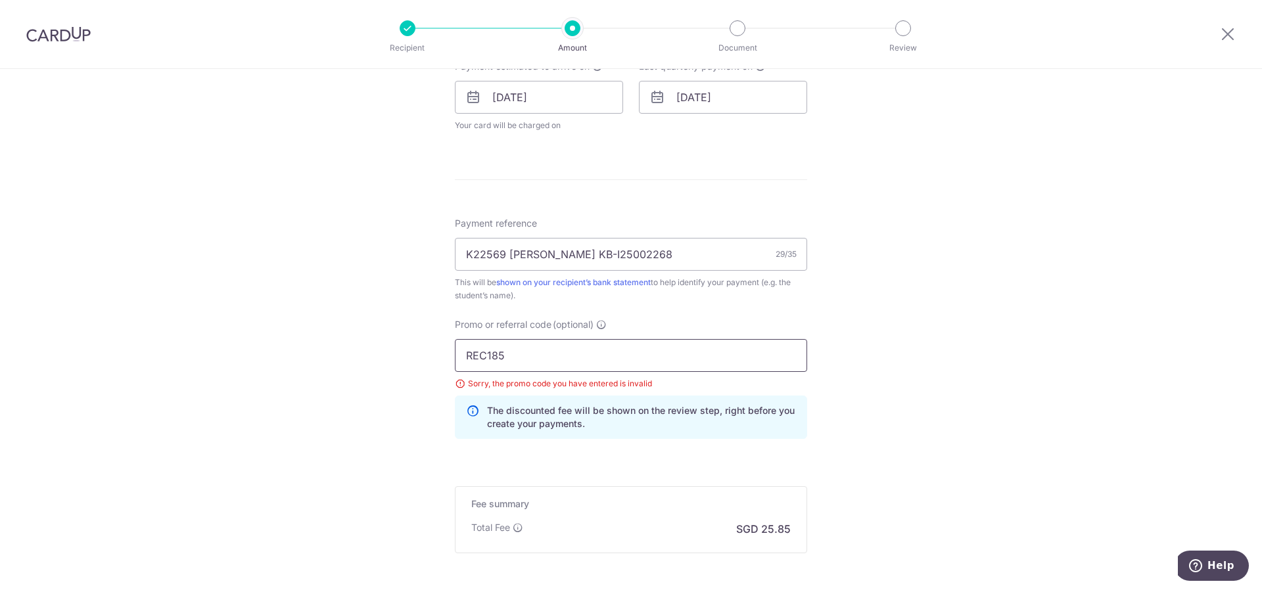
click at [522, 348] on input "REC185" at bounding box center [631, 355] width 352 height 33
click at [467, 353] on input "REC185" at bounding box center [631, 355] width 352 height 33
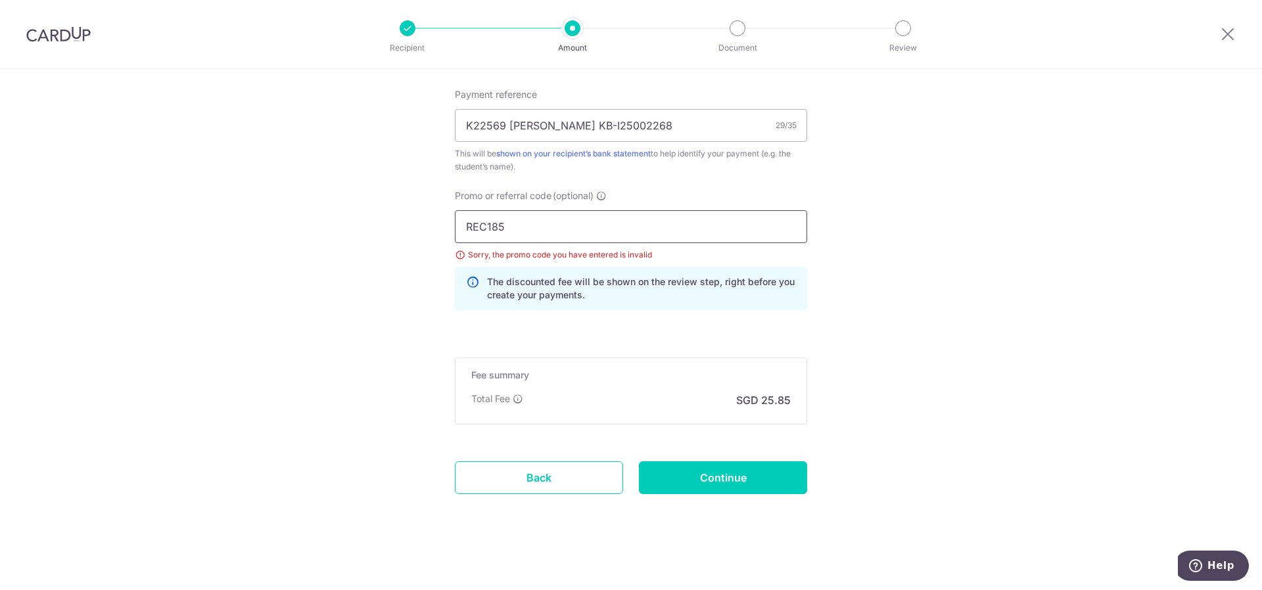
scroll to position [745, 0]
type input "REC185"
click at [767, 476] on input "Continue" at bounding box center [723, 475] width 168 height 33
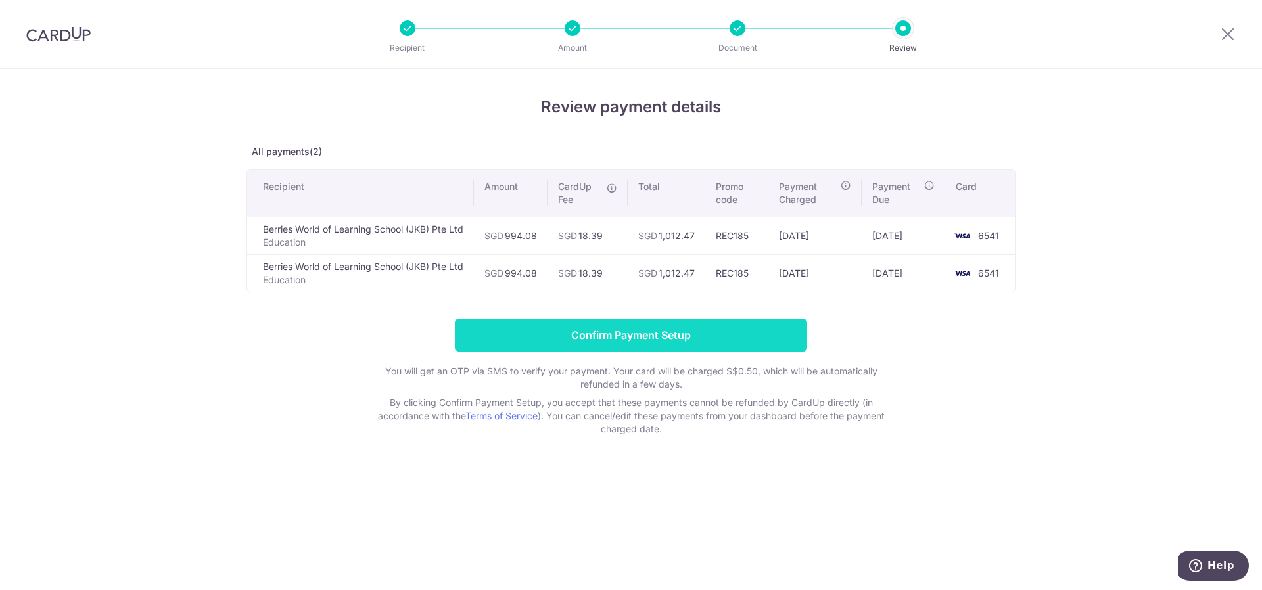
click at [607, 331] on input "Confirm Payment Setup" at bounding box center [631, 335] width 352 height 33
